Goal: Task Accomplishment & Management: Manage account settings

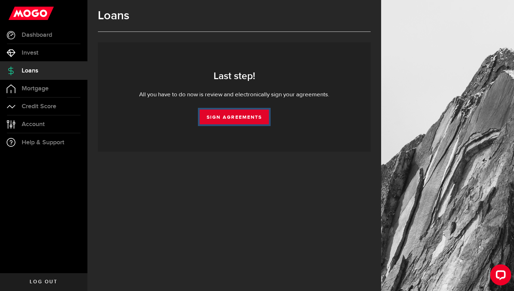
click at [235, 117] on link "Sign Agreements" at bounding box center [234, 116] width 69 height 15
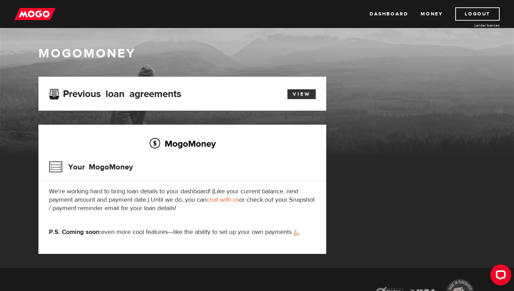
click at [296, 96] on link "View" at bounding box center [301, 94] width 28 height 10
click at [296, 98] on link "View" at bounding box center [301, 94] width 28 height 10
